Goal: Transaction & Acquisition: Purchase product/service

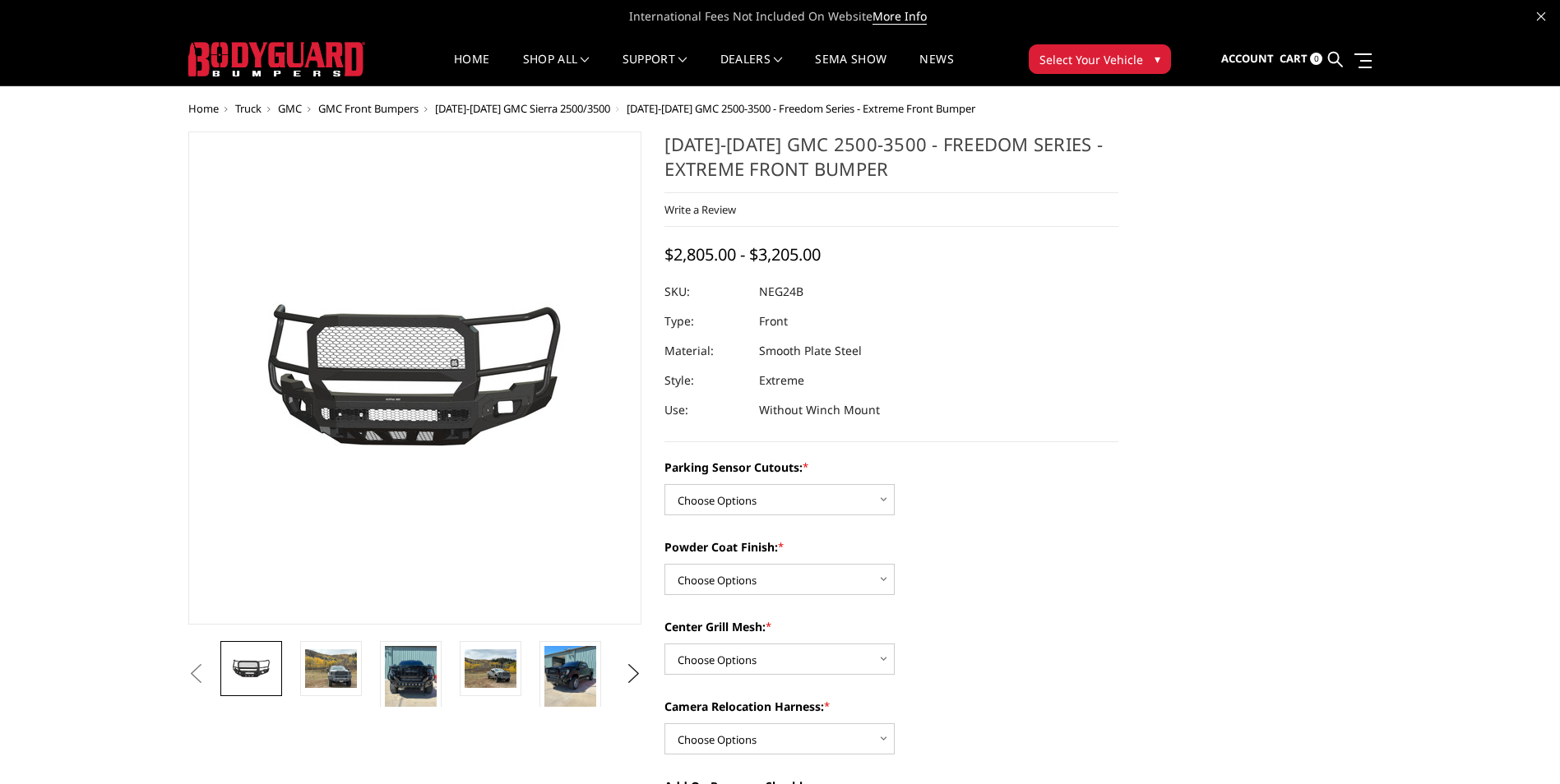
click at [764, 516] on div "Parking Sensor Cutouts: * Choose Options No - Without Parking Sensor Cutouts Ye…" at bounding box center [891, 785] width 454 height 653
click at [763, 512] on select "Choose Options No - Without Parking Sensor Cutouts Yes - With Parking Sensor Cu…" at bounding box center [779, 500] width 230 height 31
select select "2874"
click at [664, 484] on select "Choose Options No - Without Parking Sensor Cutouts Yes - With Parking Sensor Cu…" at bounding box center [779, 500] width 230 height 31
click at [773, 566] on select "Choose Options Bare Metal Texture Black Powder Coat" at bounding box center [779, 580] width 230 height 31
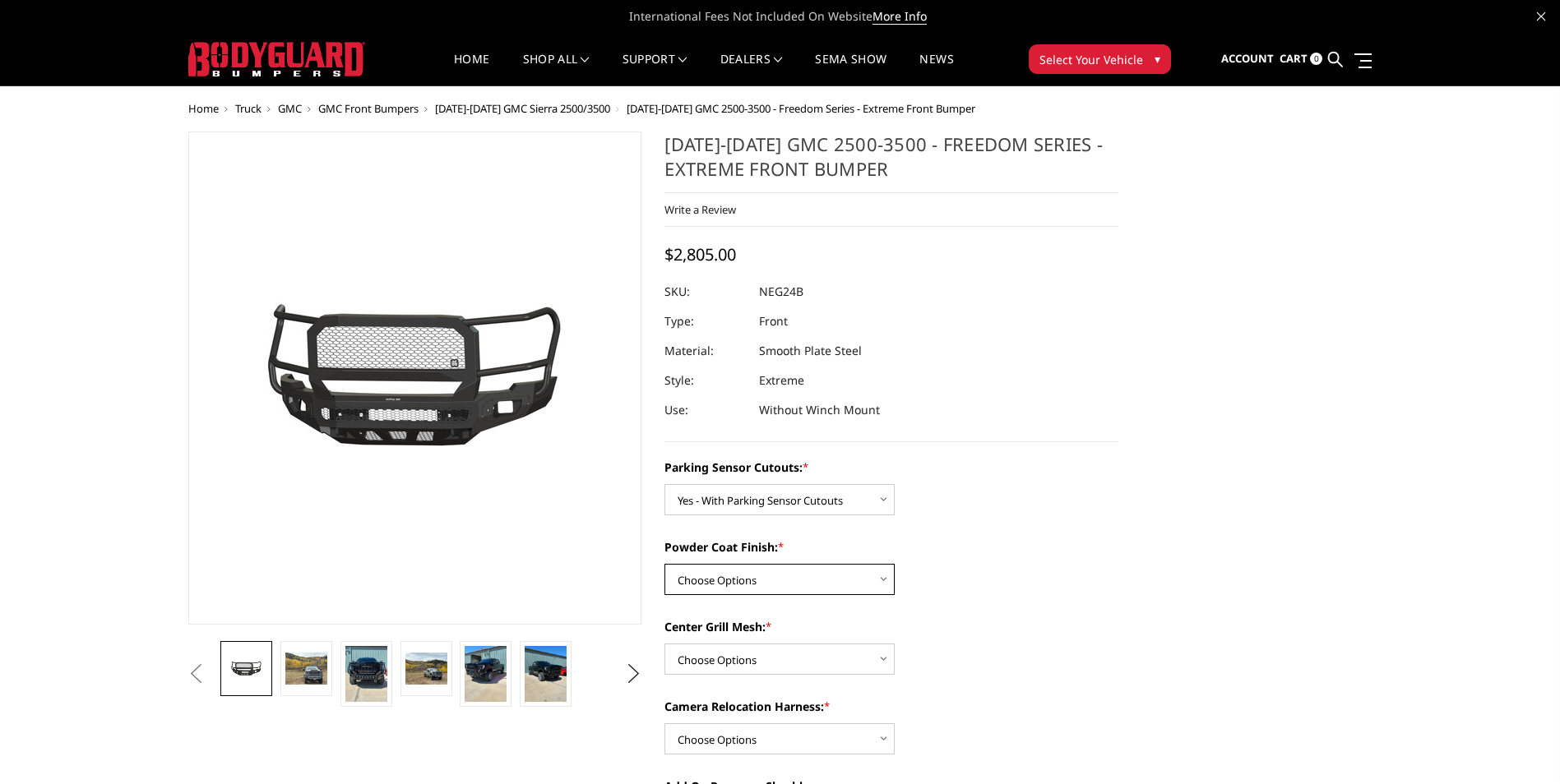
select select "2876"
click at [664, 564] on select "Choose Options Bare Metal Texture Black Powder Coat" at bounding box center [779, 580] width 230 height 31
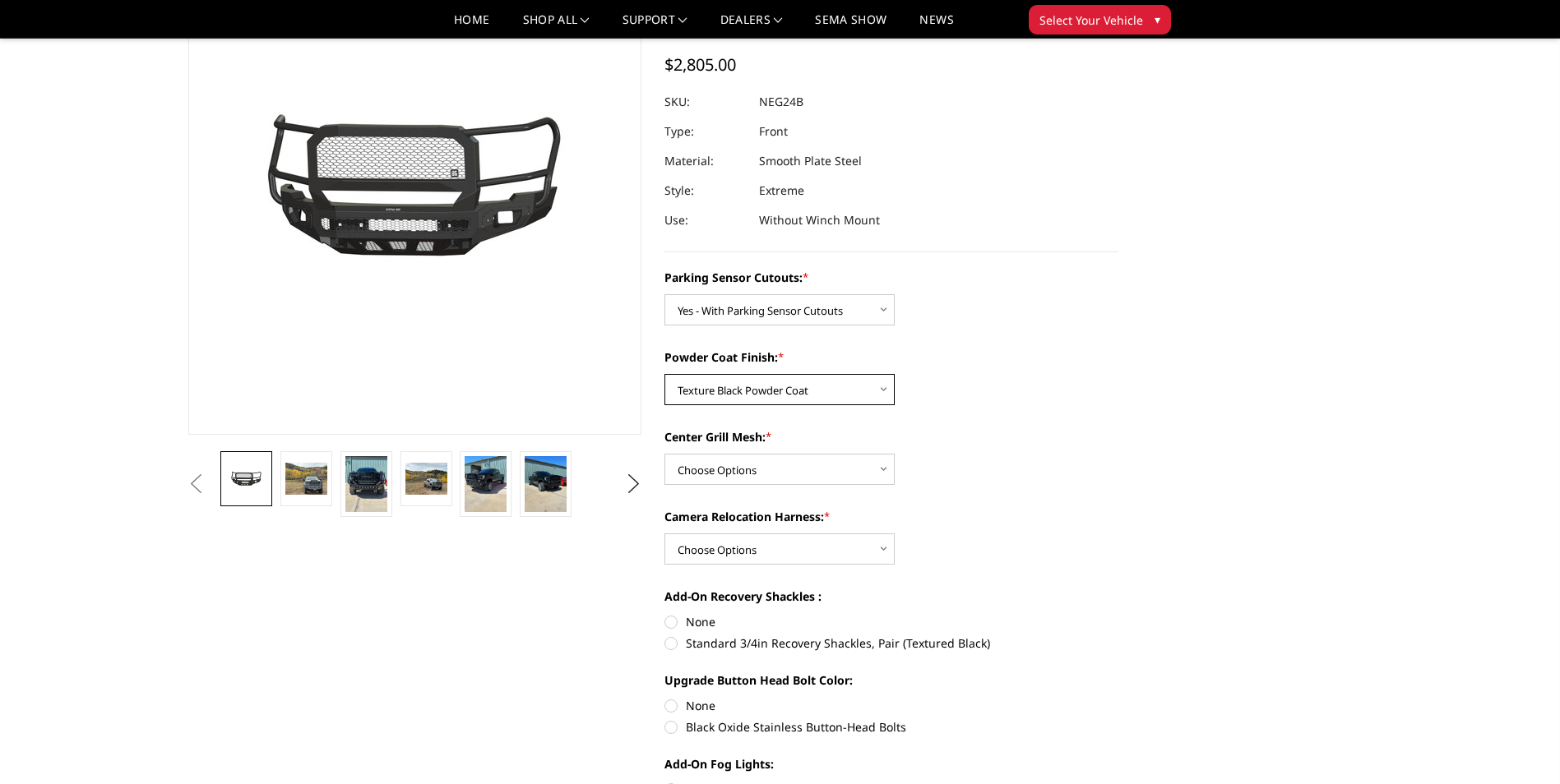
scroll to position [164, 0]
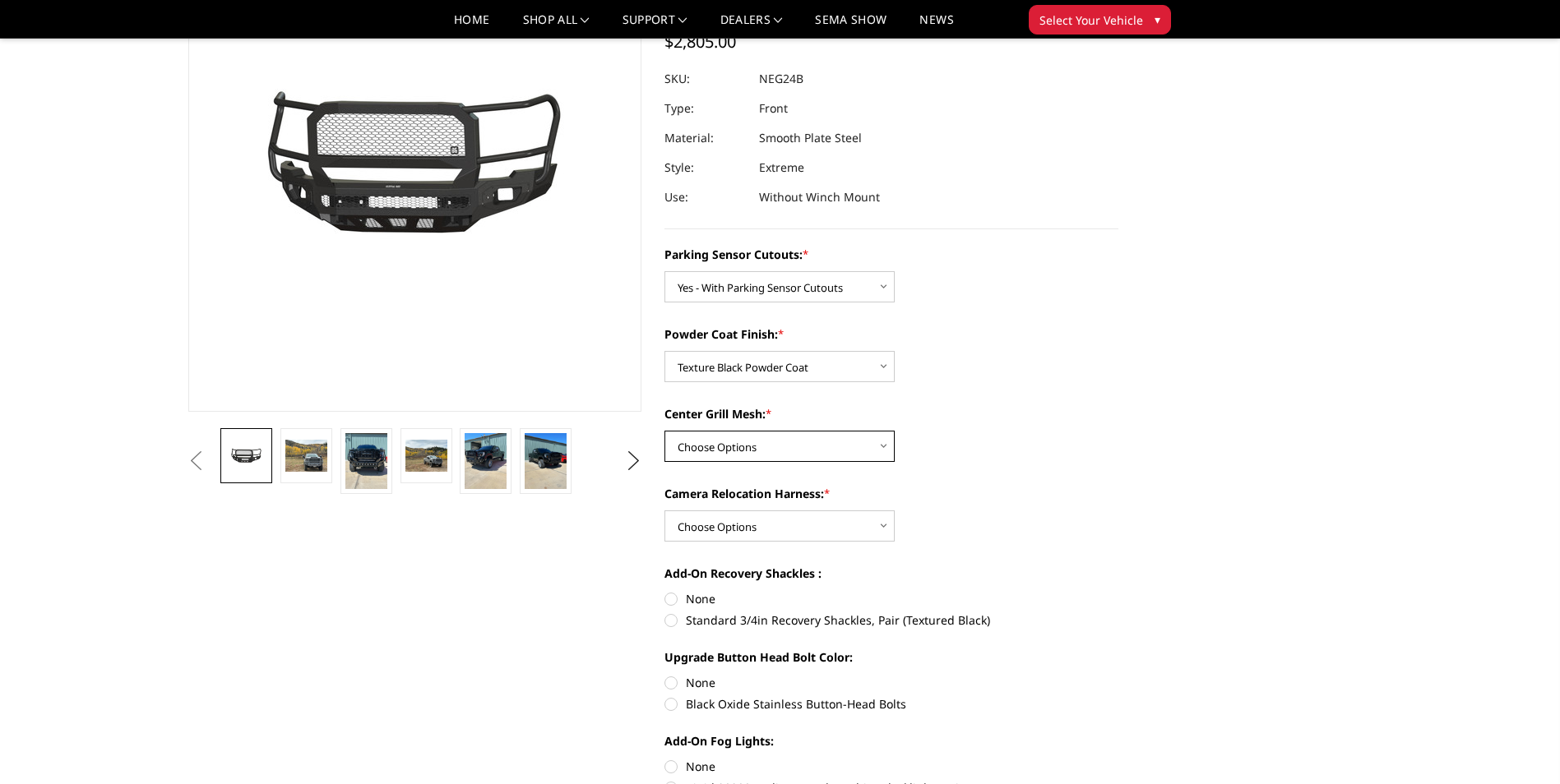
click at [844, 443] on select "Choose Options WITH Expanded Metal in Center Grill WITHOUT Expanded Metal in Ce…" at bounding box center [779, 447] width 230 height 31
click at [840, 360] on select "Choose Options Bare Metal Texture Black Powder Coat" at bounding box center [779, 367] width 230 height 31
click at [931, 361] on div "Powder Coat Finish: * Choose Options Bare Metal Texture Black Powder Coat" at bounding box center [891, 354] width 454 height 57
click at [759, 464] on div "Parking Sensor Cutouts: * Choose Options No - Without Parking Sensor Cutouts Ye…" at bounding box center [891, 572] width 454 height 653
click at [761, 453] on select "Choose Options WITH Expanded Metal in Center Grill WITHOUT Expanded Metal in Ce…" at bounding box center [779, 447] width 230 height 31
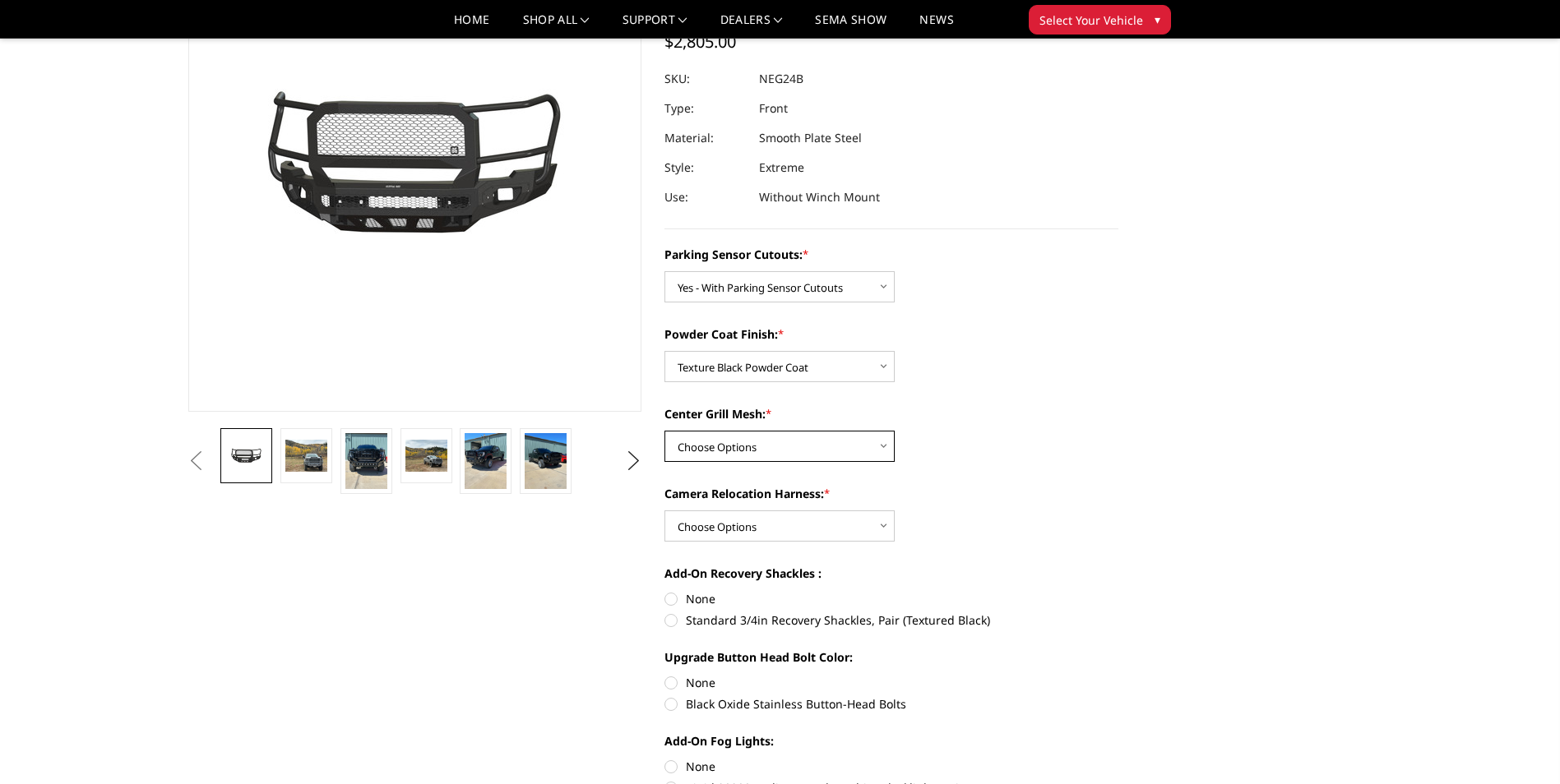
select select "2878"
click at [664, 431] on select "Choose Options WITH Expanded Metal in Center Grill WITHOUT Expanded Metal in Ce…" at bounding box center [779, 447] width 230 height 31
click at [808, 528] on select "Choose Options WITH Camera Relocation Harness WITHOUT Camera Relocation Harness" at bounding box center [779, 526] width 230 height 31
select select "2879"
click at [664, 510] on select "Choose Options WITH Camera Relocation Harness WITHOUT Camera Relocation Harness" at bounding box center [779, 526] width 230 height 31
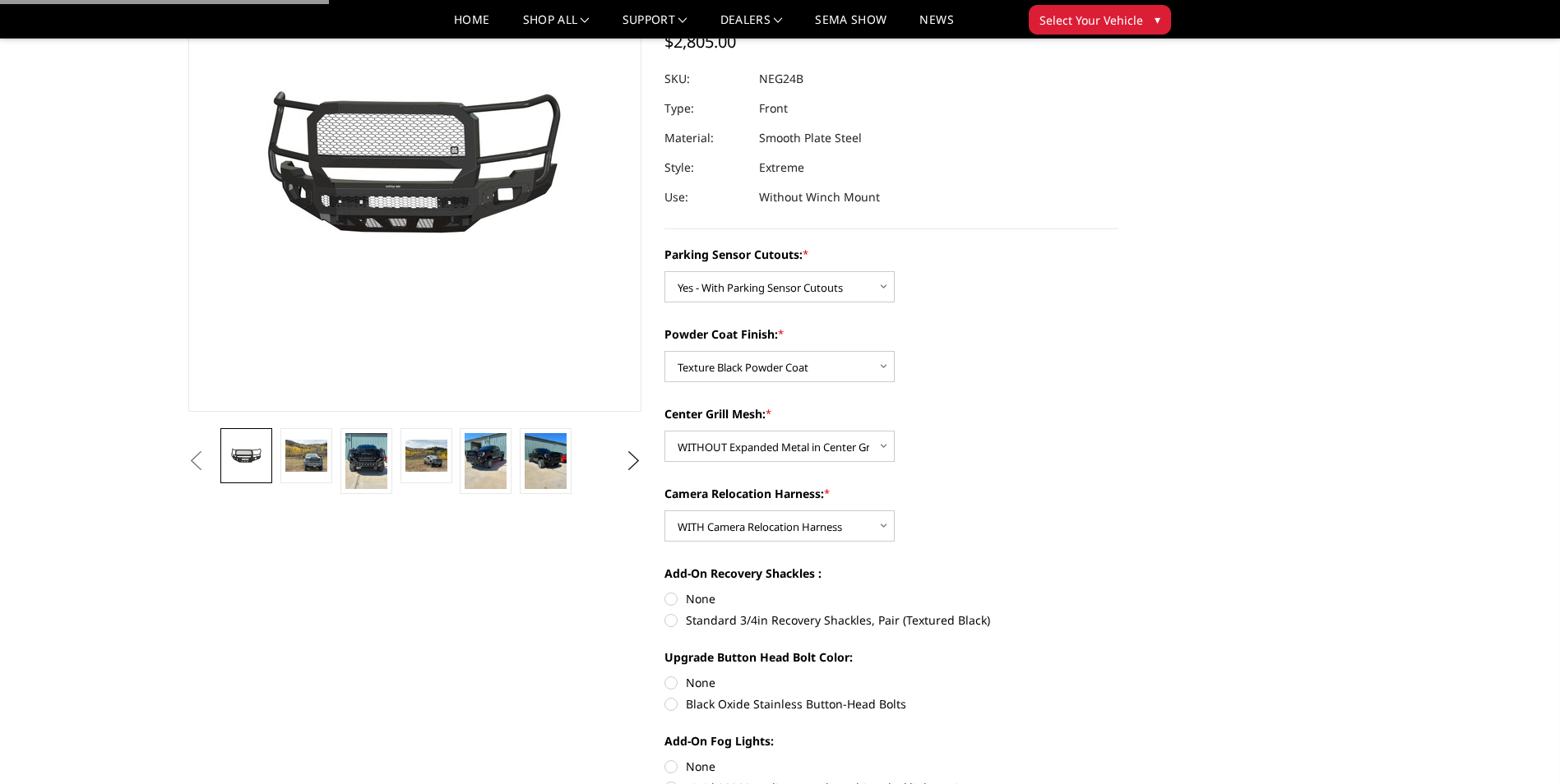
click at [1020, 481] on div "Parking Sensor Cutouts: * Choose Options No - Without Parking Sensor Cutouts Ye…" at bounding box center [891, 572] width 454 height 653
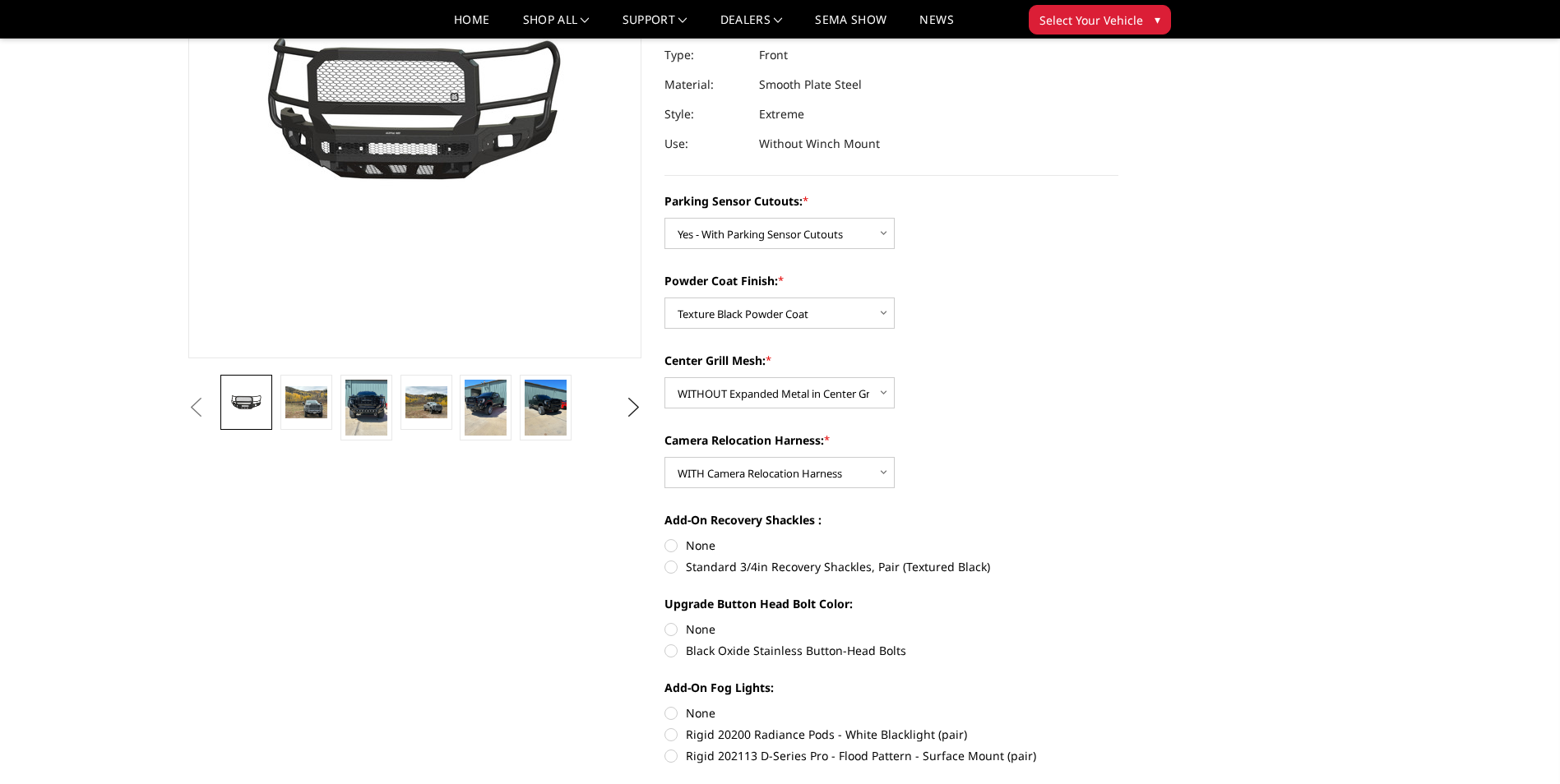
scroll to position [246, 0]
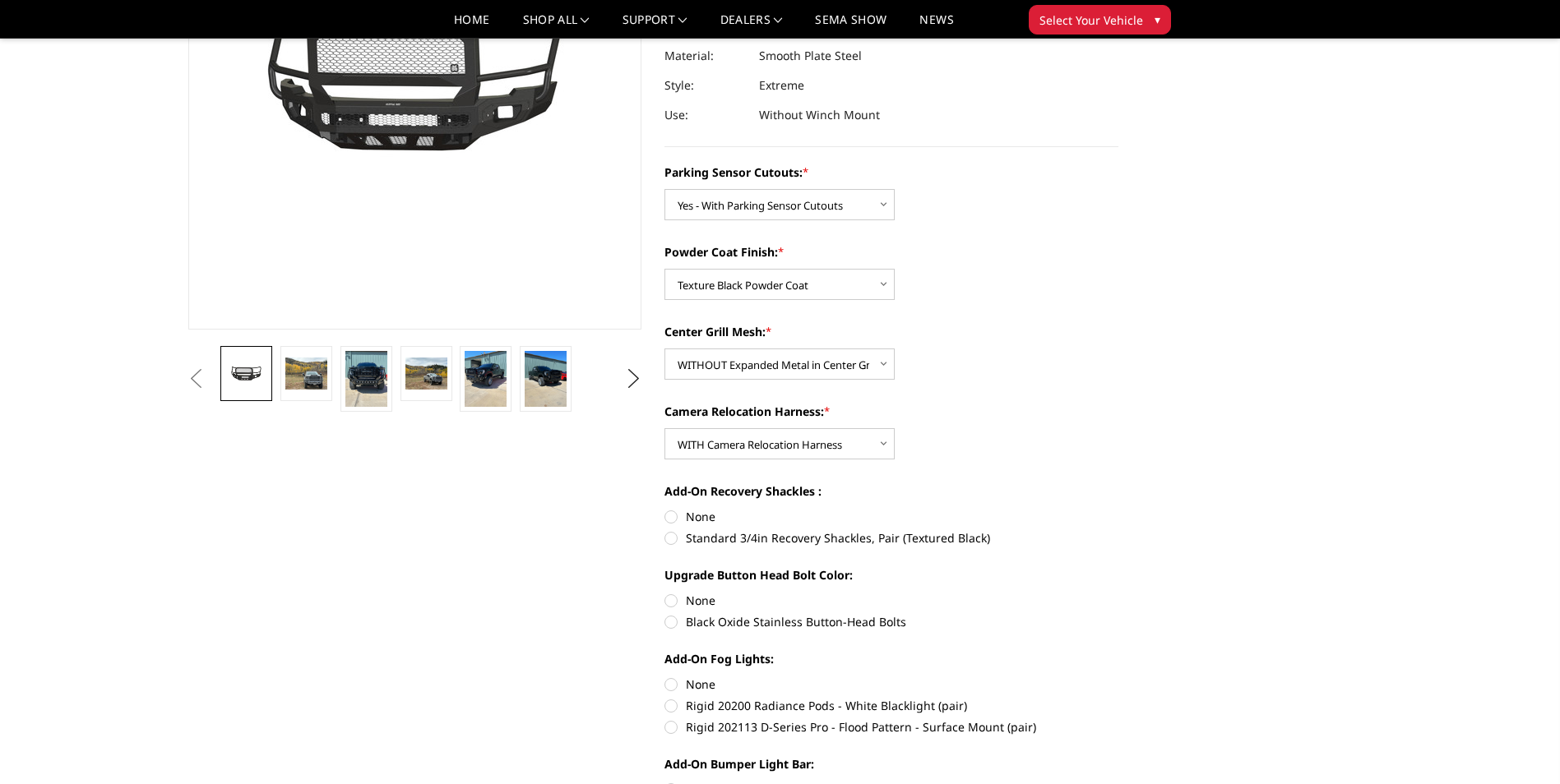
click at [675, 536] on label "Standard 3/4in Recovery Shackles, Pair (Textured Black)" at bounding box center [891, 538] width 454 height 17
click at [1118, 508] on input "Standard 3/4in Recovery Shackles, Pair (Textured Black)" at bounding box center [1118, 508] width 1 height 1
radio input "true"
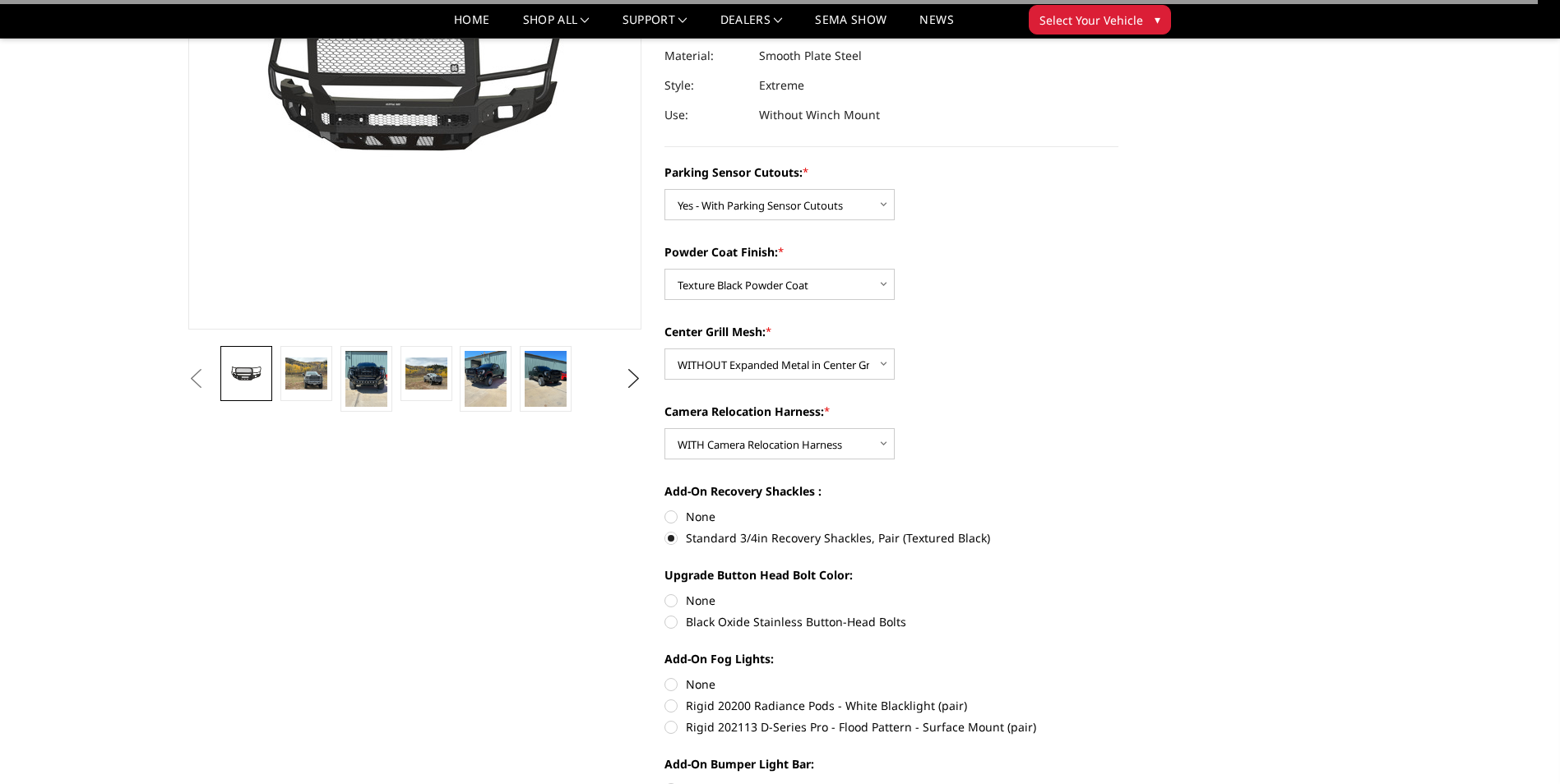
scroll to position [329, 0]
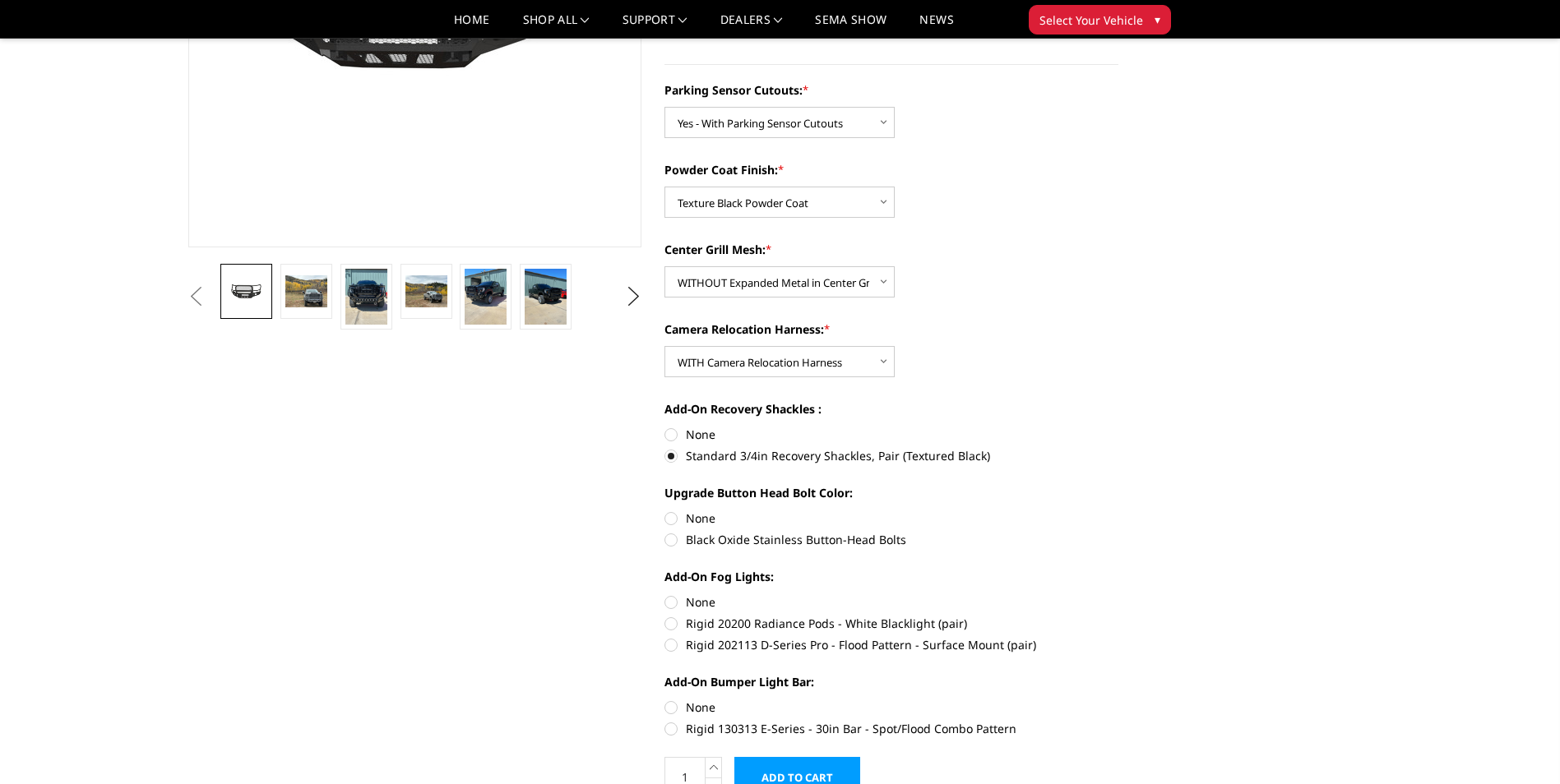
click at [669, 545] on label "Black Oxide Stainless Button-Head Bolts" at bounding box center [891, 539] width 454 height 17
click at [1118, 510] on input "Black Oxide Stainless Button-Head Bolts" at bounding box center [1118, 509] width 1 height 1
radio input "true"
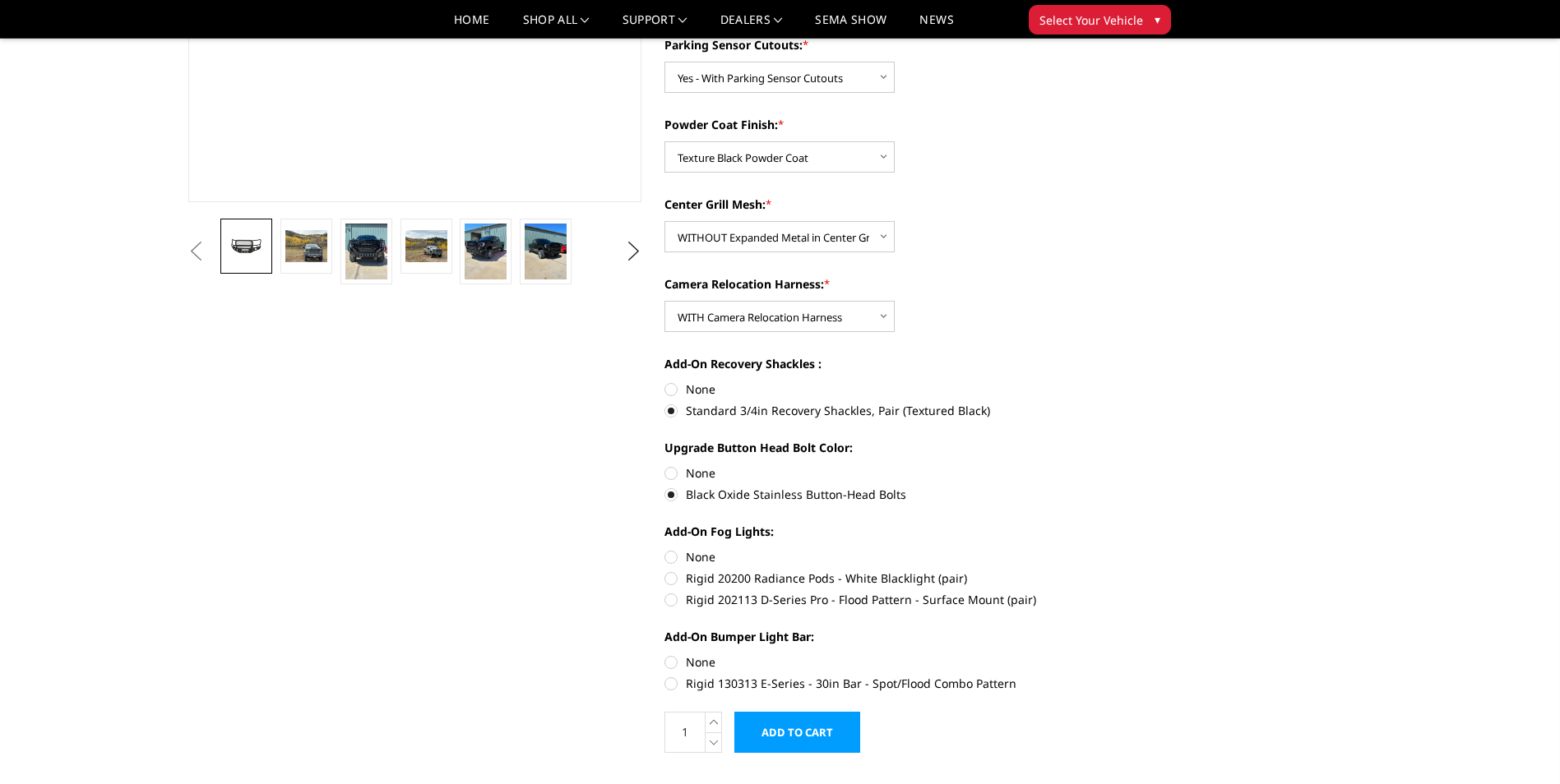
scroll to position [411, 0]
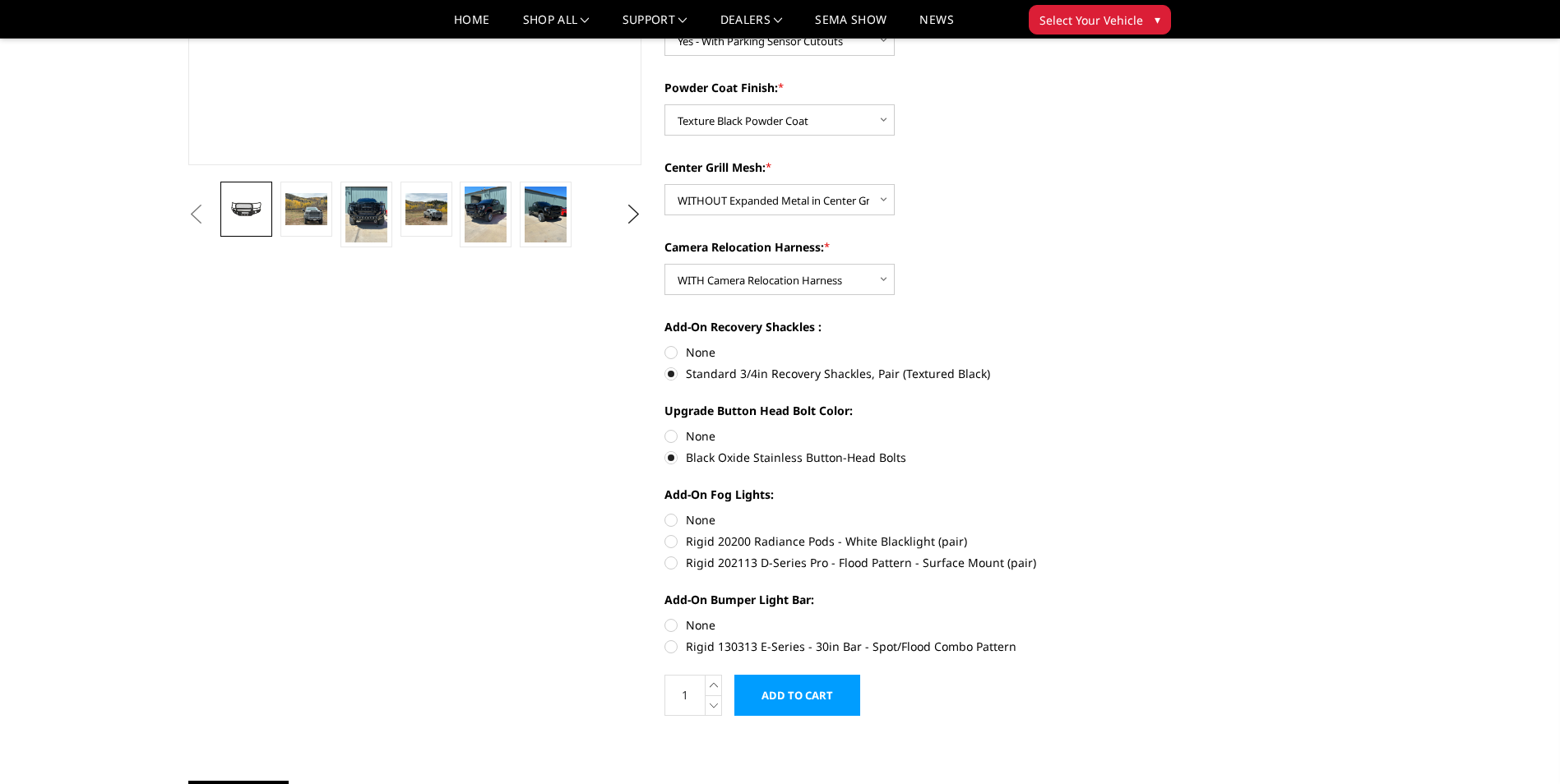
click at [672, 564] on label "Rigid 202113 D-Series Pro - Flood Pattern - Surface Mount (pair)" at bounding box center [891, 562] width 454 height 17
click at [1118, 533] on input "Rigid 202113 D-Series Pro - Flood Pattern - Surface Mount (pair)" at bounding box center [1118, 532] width 1 height 1
radio input "true"
click at [673, 650] on label "Rigid 130313 E-Series - 30in Bar - Spot/Flood Combo Pattern" at bounding box center [891, 647] width 454 height 17
click at [1118, 617] on input "Rigid 130313 E-Series - 30in Bar - Spot/Flood Combo Pattern" at bounding box center [1118, 617] width 1 height 1
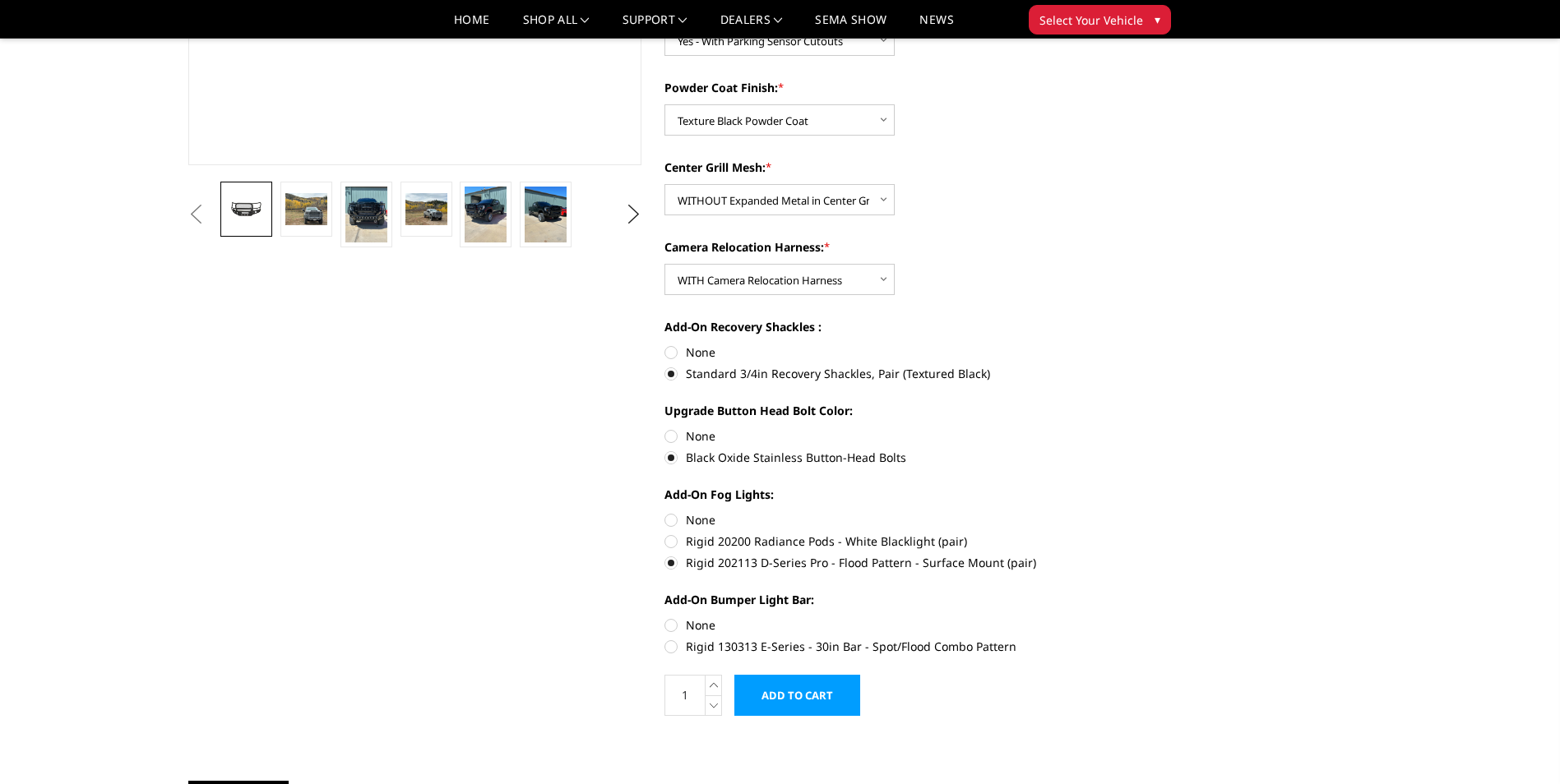
radio input "true"
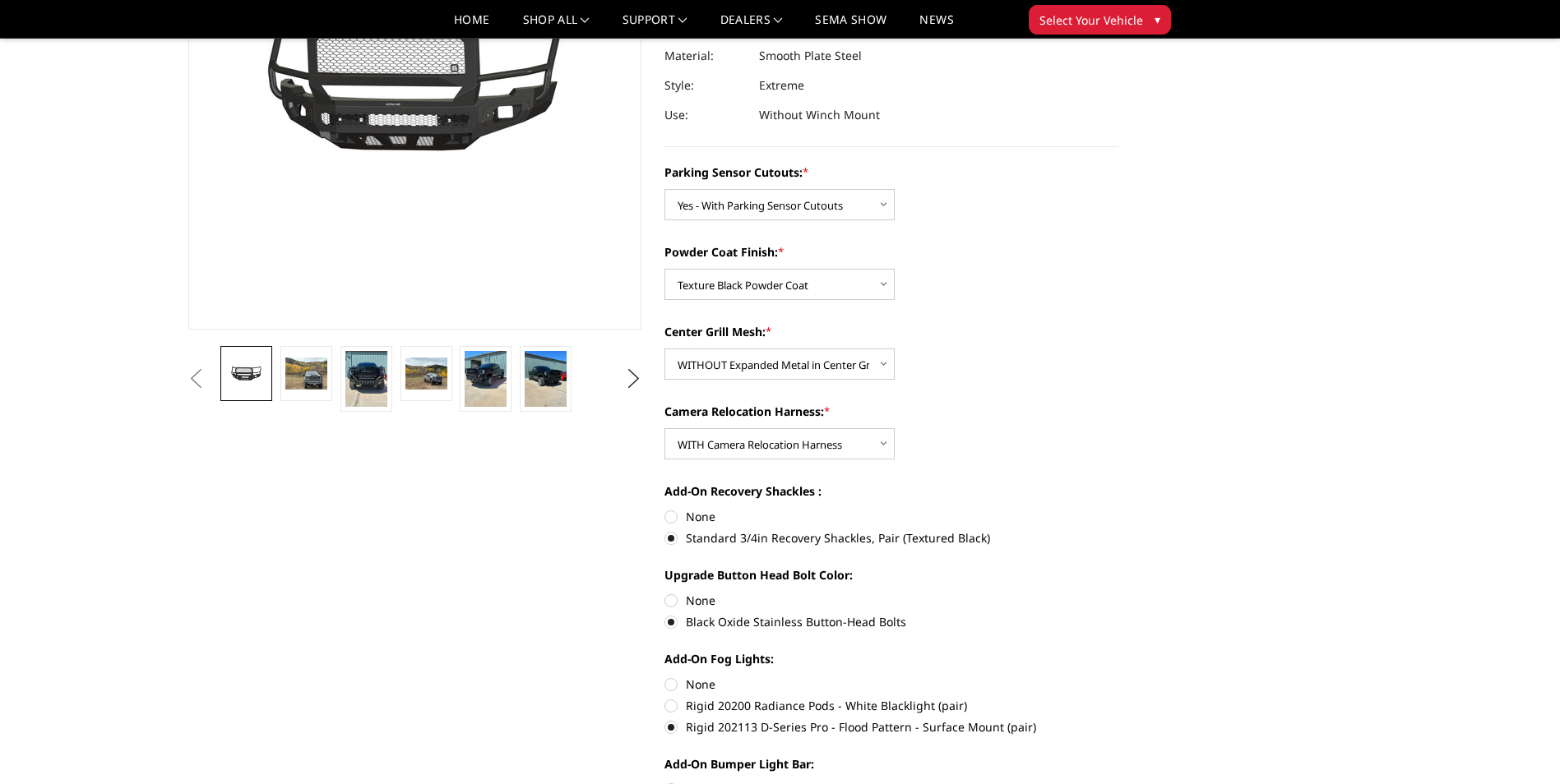
scroll to position [329, 0]
